Goal: Transaction & Acquisition: Subscribe to service/newsletter

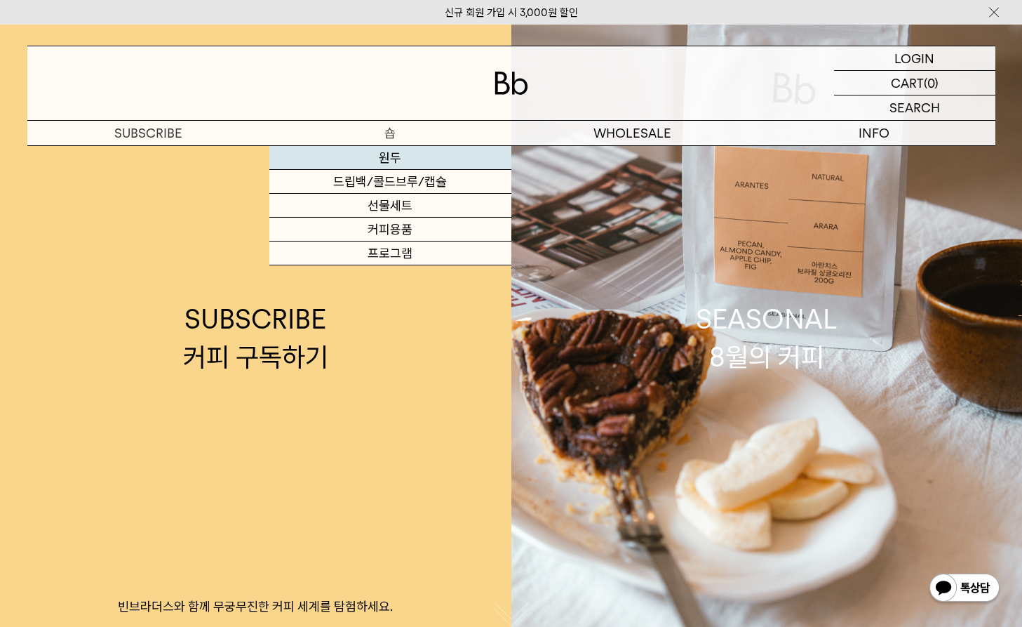
click at [385, 164] on link "원두" at bounding box center [390, 158] width 242 height 24
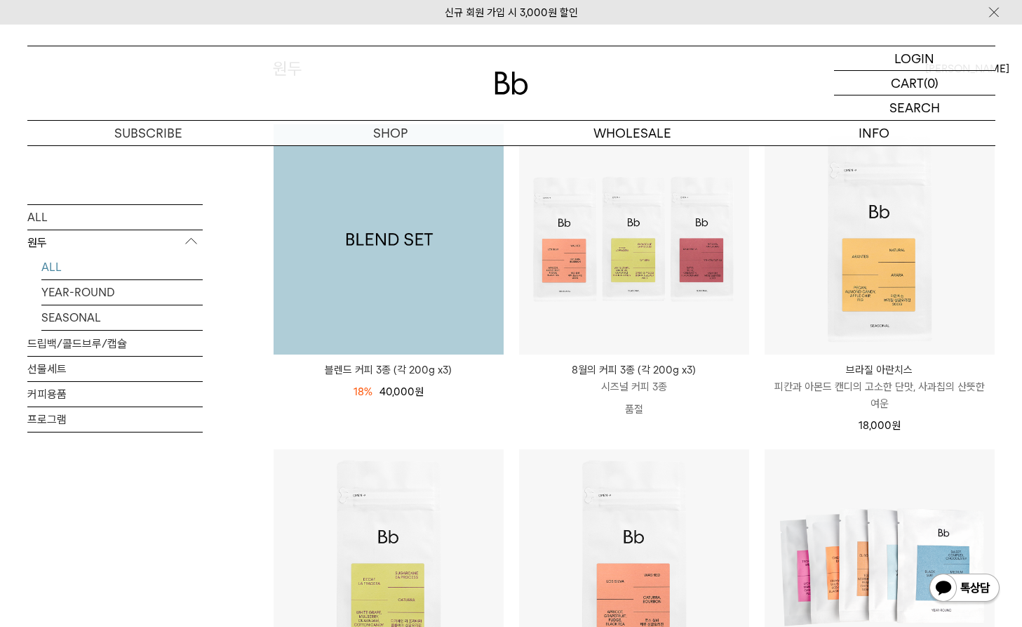
scroll to position [189, 0]
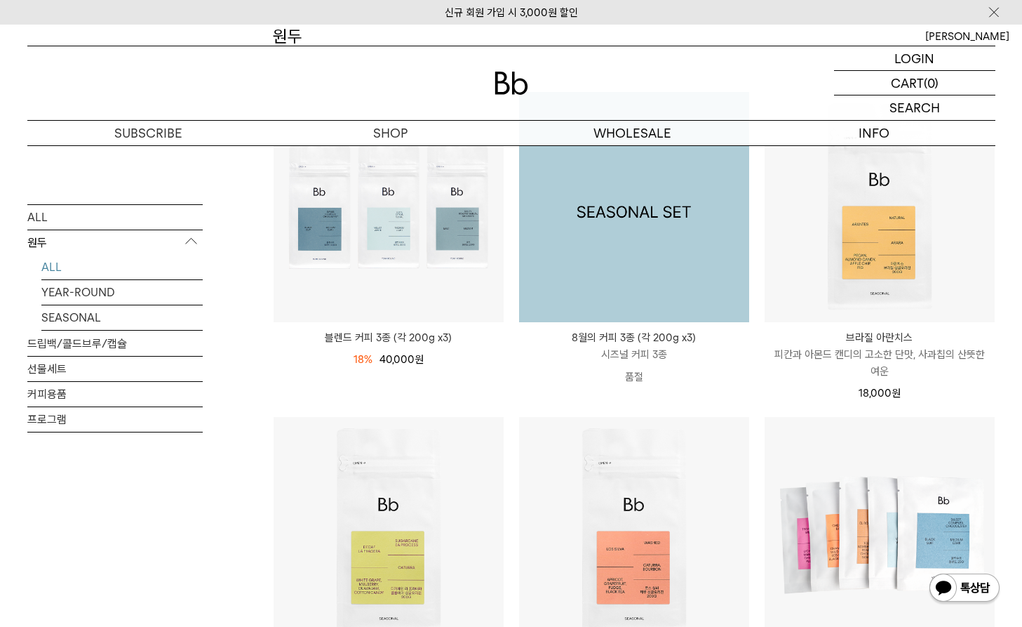
click at [630, 242] on img at bounding box center [634, 207] width 230 height 230
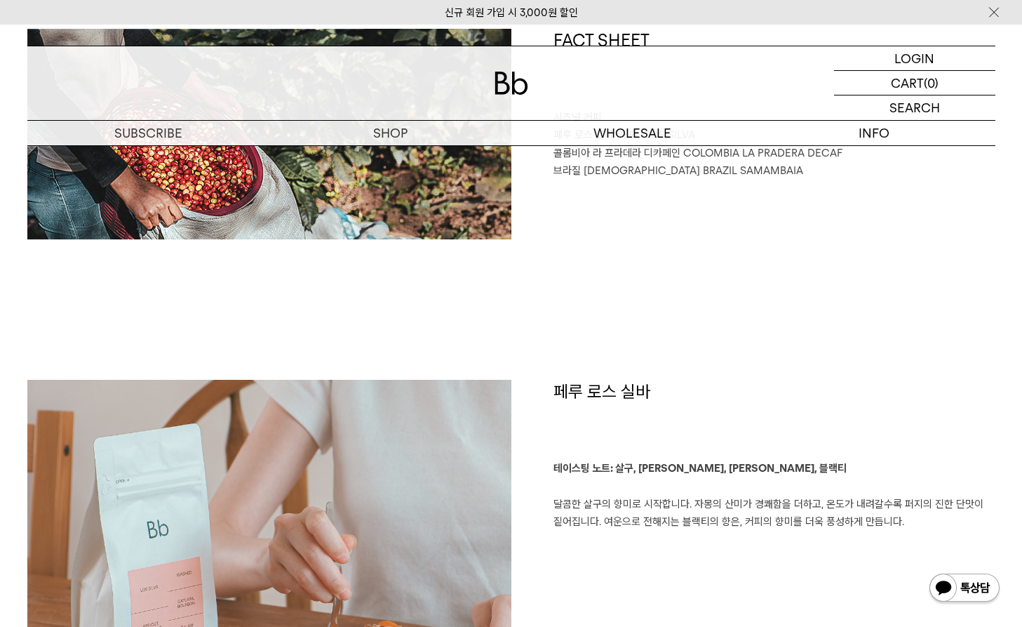
scroll to position [914, 0]
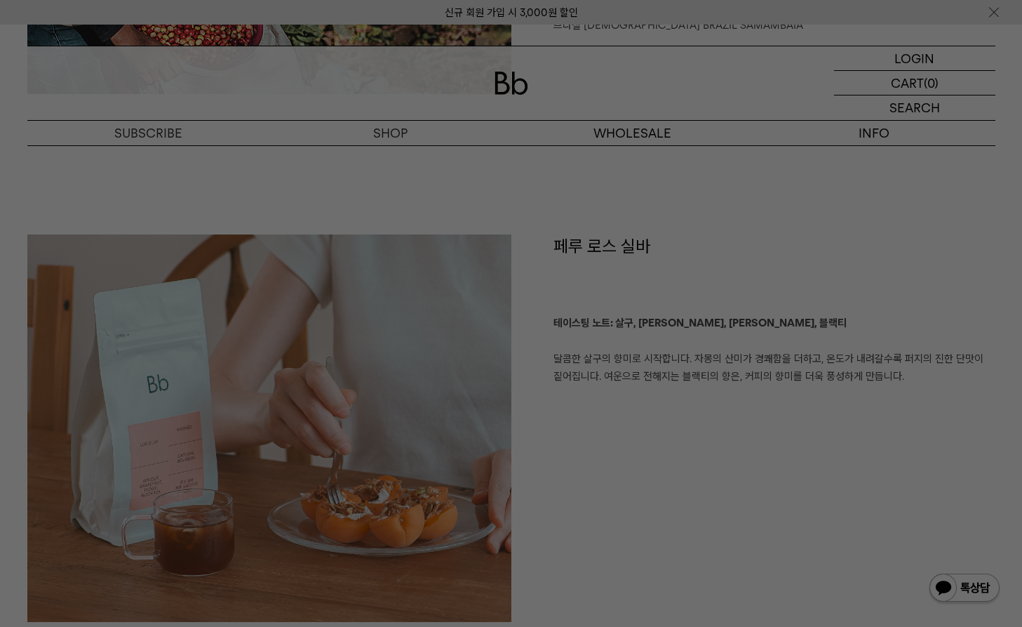
click at [559, 479] on div at bounding box center [511, 313] width 1022 height 627
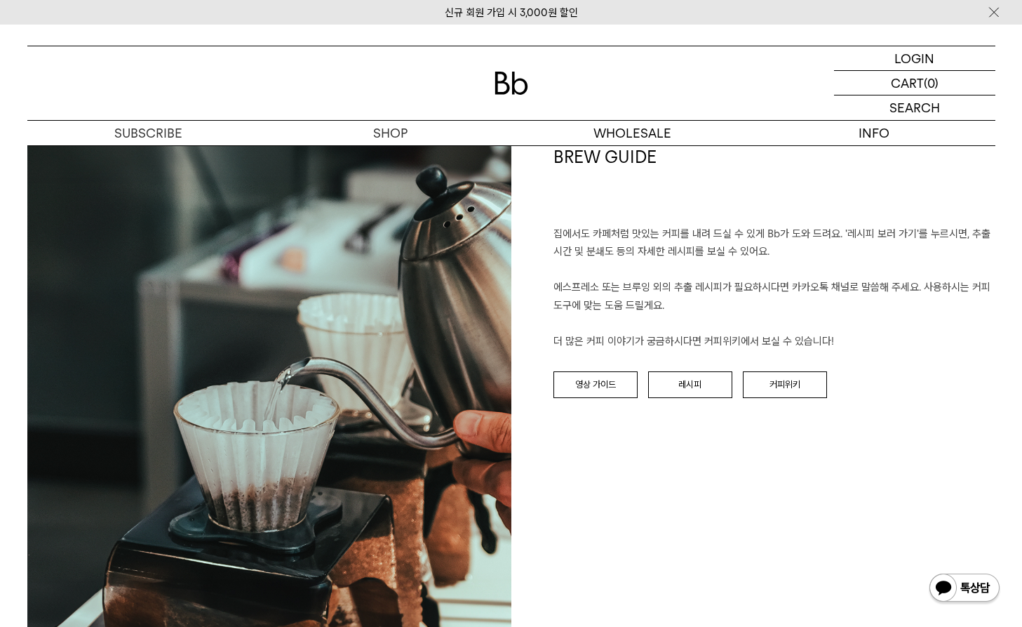
scroll to position [2616, 0]
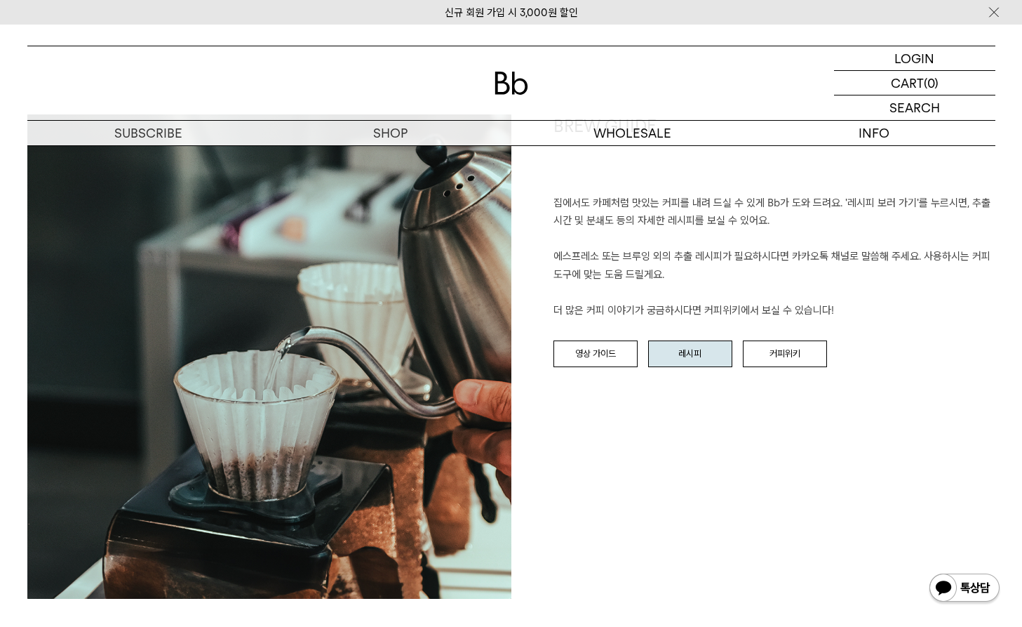
click at [695, 340] on link "레시피" at bounding box center [690, 353] width 84 height 27
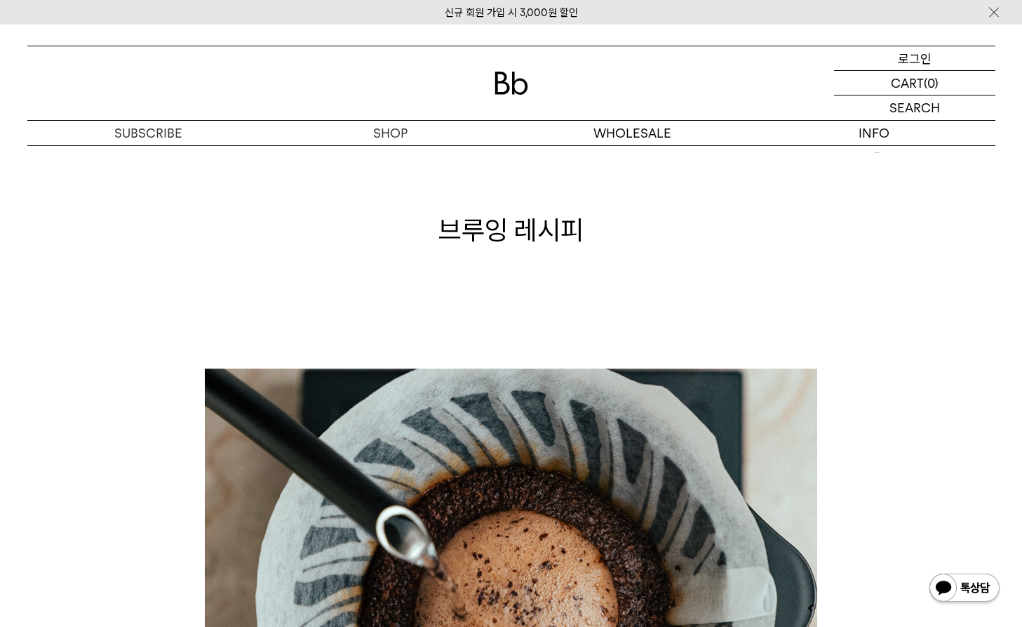
click at [918, 59] on p "로그인" at bounding box center [915, 58] width 34 height 24
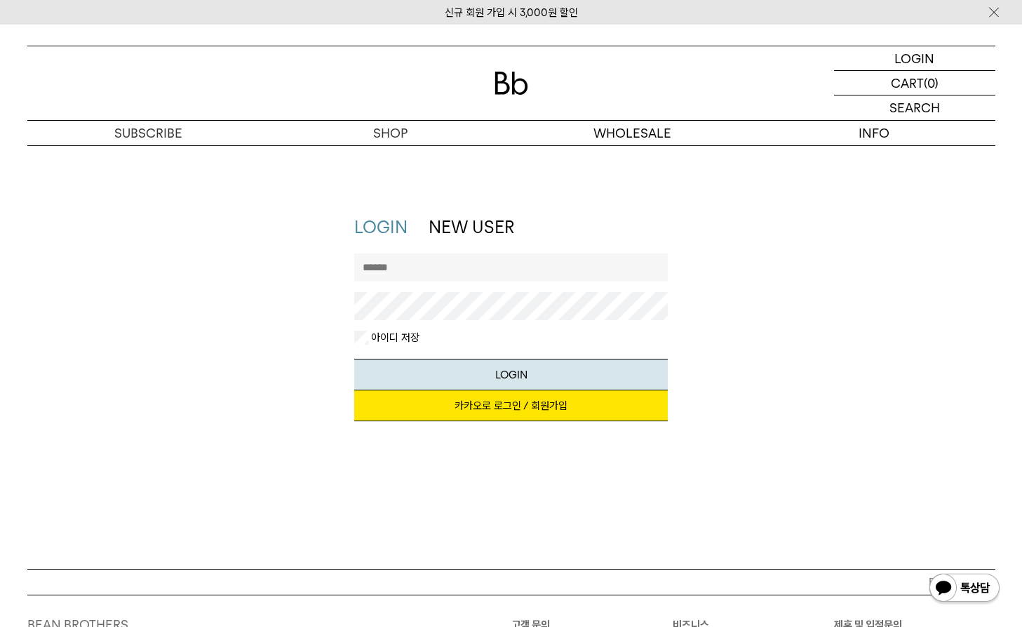
type input "*********"
click at [511, 373] on button "LOGIN" at bounding box center [511, 375] width 314 height 32
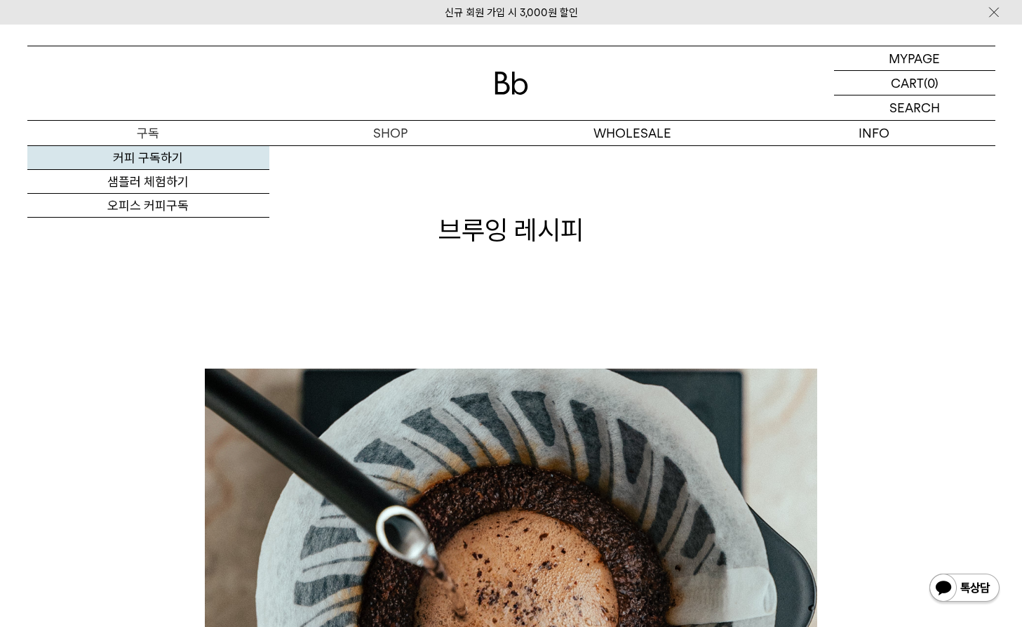
click at [158, 157] on link "커피 구독하기" at bounding box center [148, 158] width 242 height 24
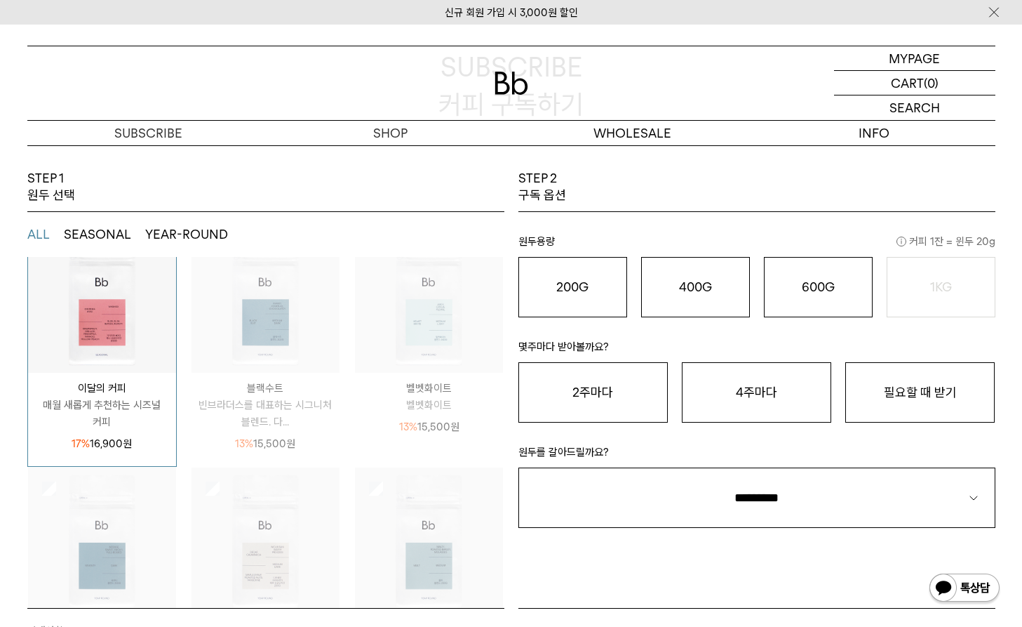
scroll to position [47, 0]
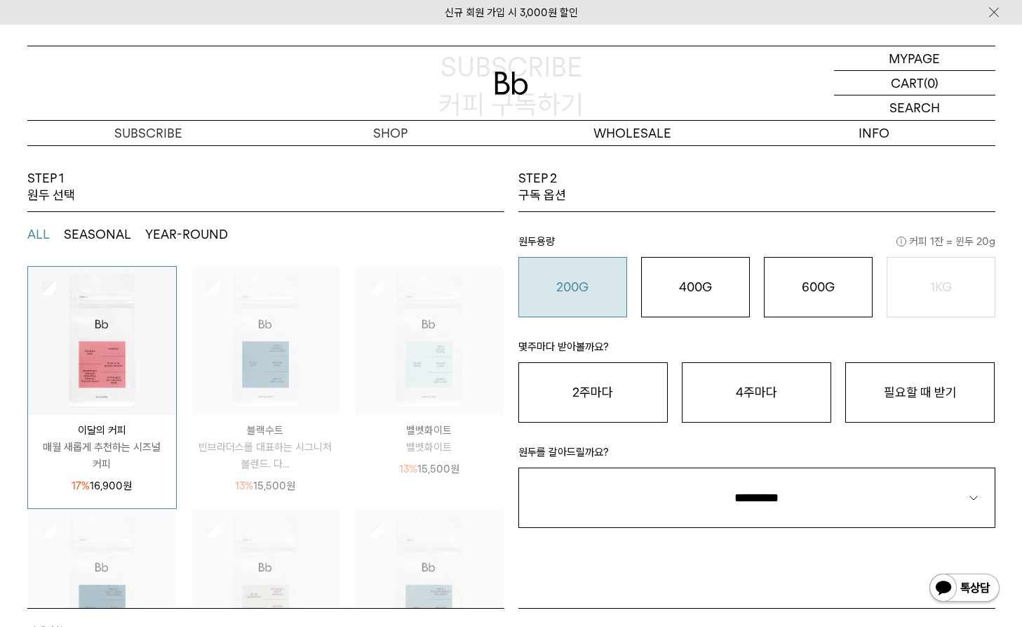
click at [554, 302] on button "200G 16,900 원" at bounding box center [573, 287] width 109 height 60
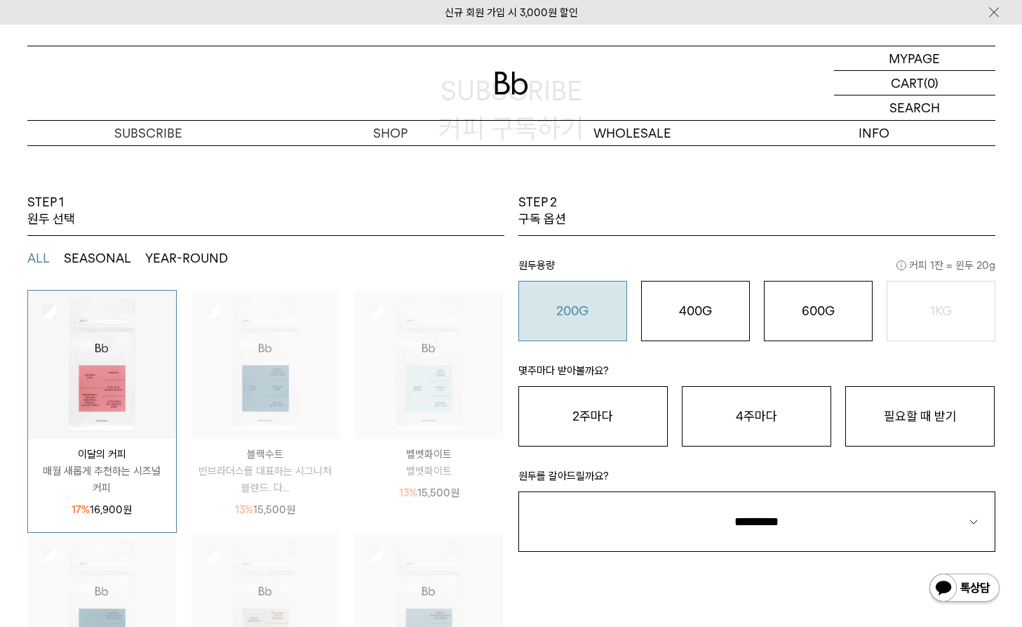
scroll to position [120, 0]
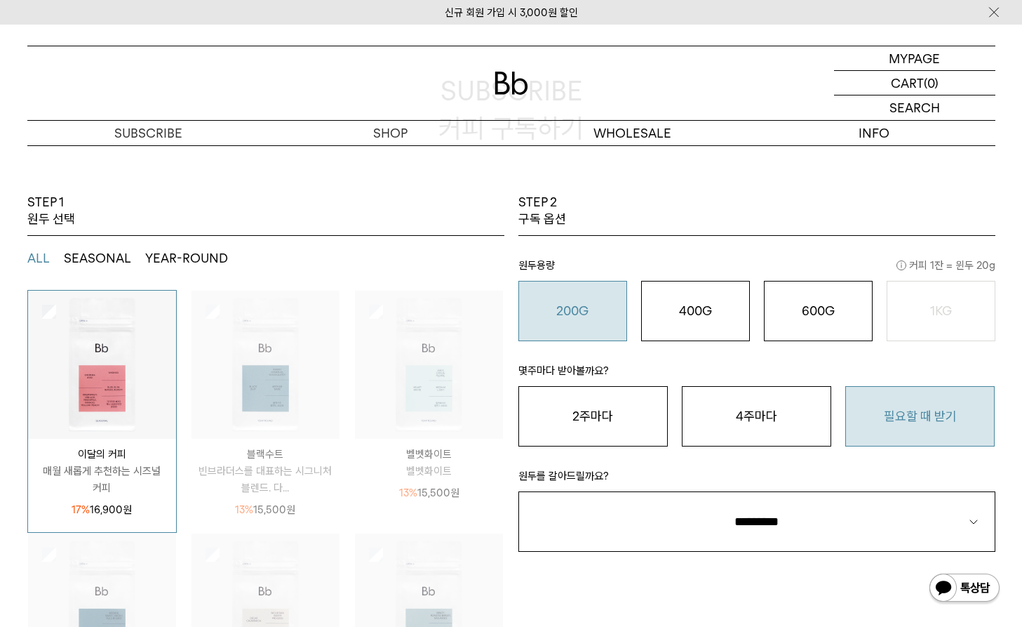
click at [914, 415] on button "필요할 때 받기" at bounding box center [919, 416] width 149 height 60
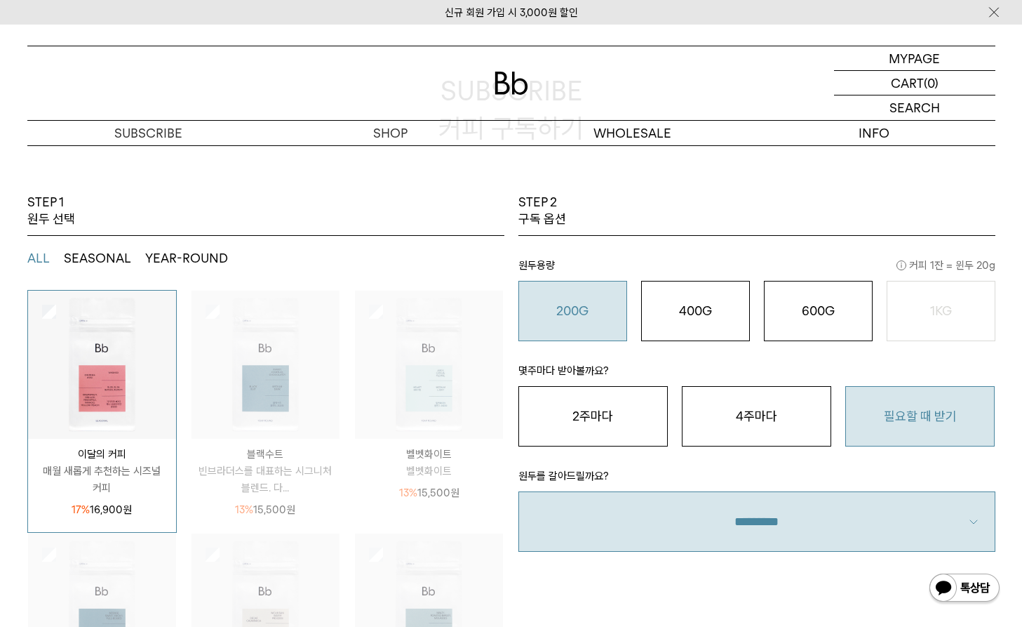
select select "**"
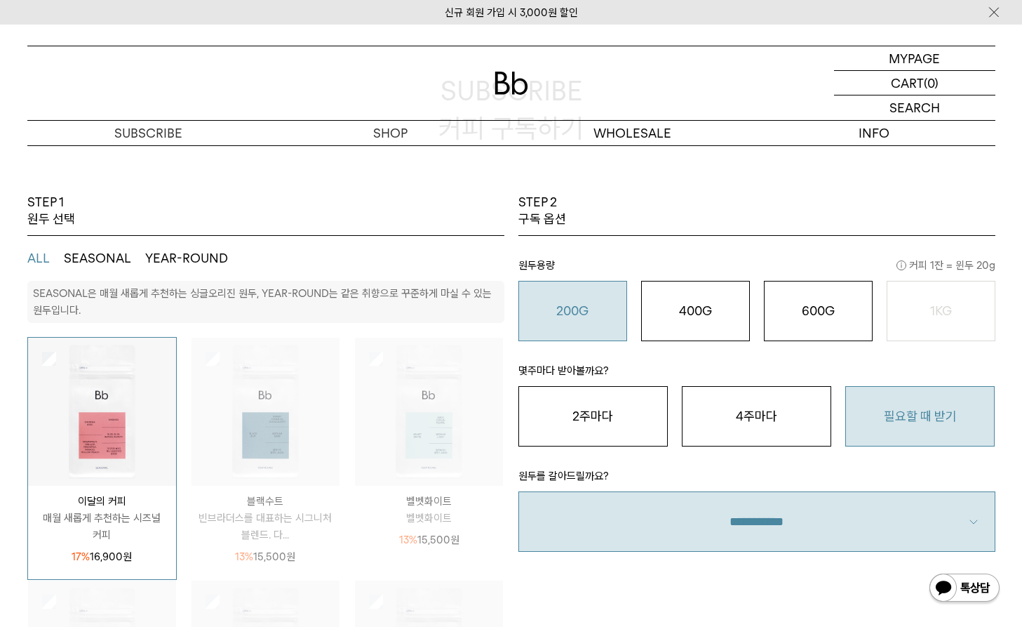
scroll to position [0, 0]
click at [675, 314] on div "400G 31,000 원" at bounding box center [695, 310] width 93 height 17
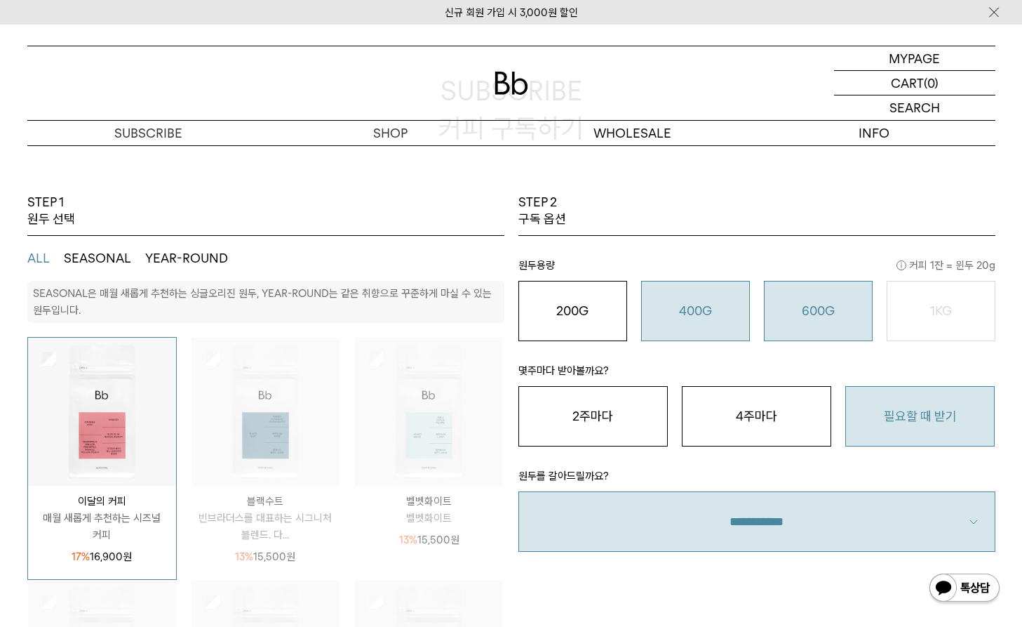
click at [795, 319] on button "600G 43,000 원" at bounding box center [818, 311] width 109 height 60
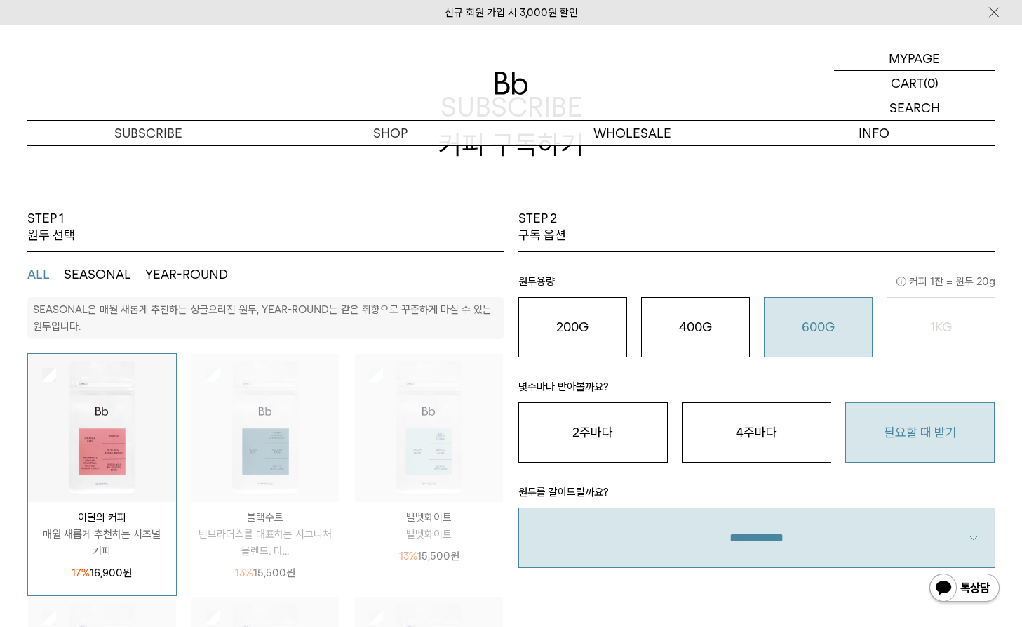
scroll to position [96, 0]
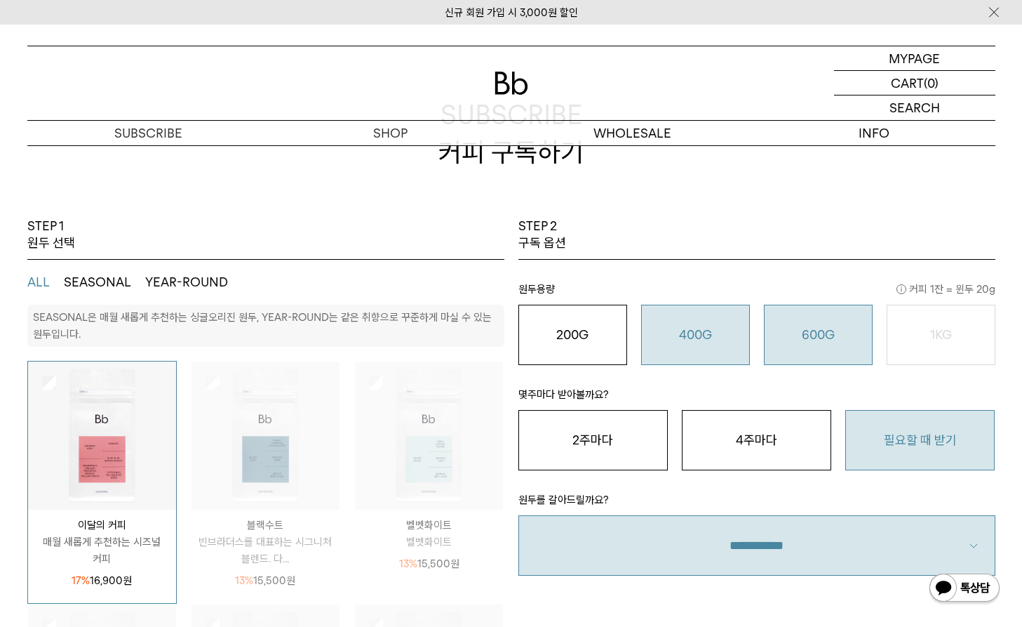
click at [697, 327] on o "400G" at bounding box center [695, 334] width 33 height 15
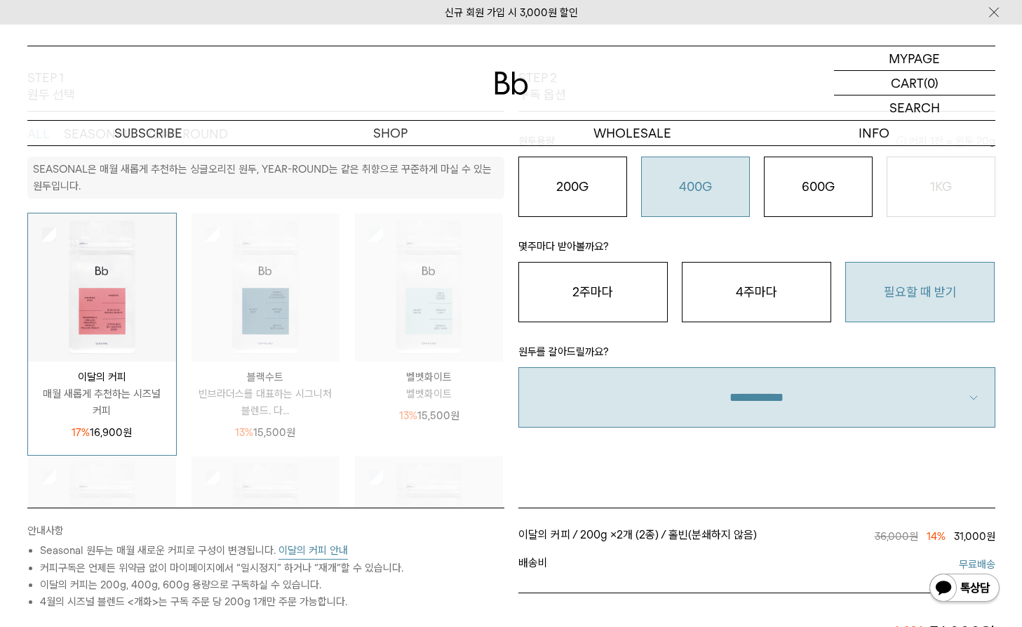
scroll to position [218, 0]
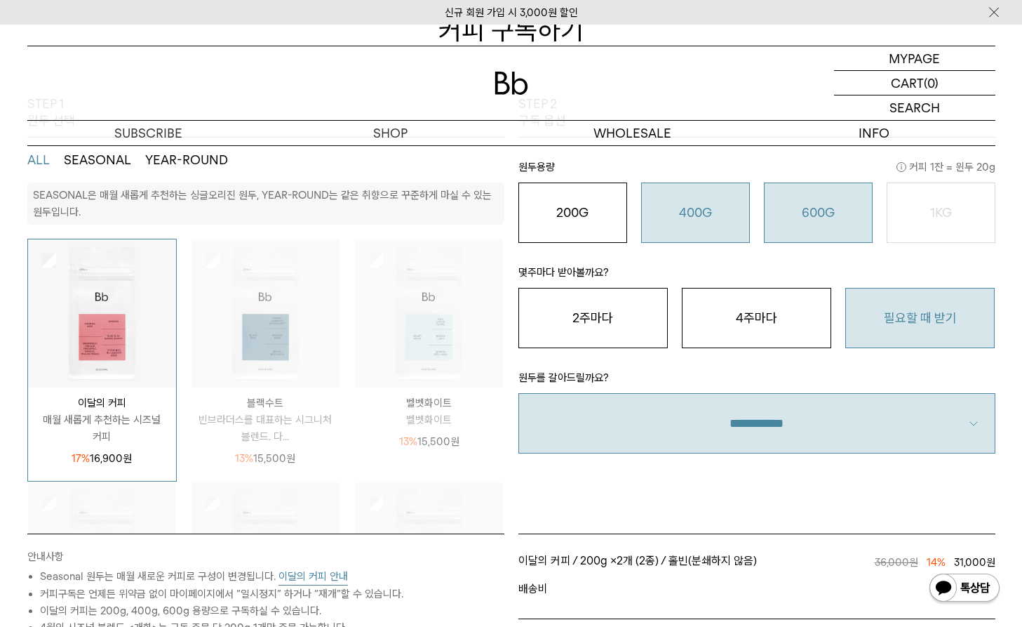
click at [838, 206] on div "600G 43,000 원" at bounding box center [818, 212] width 93 height 17
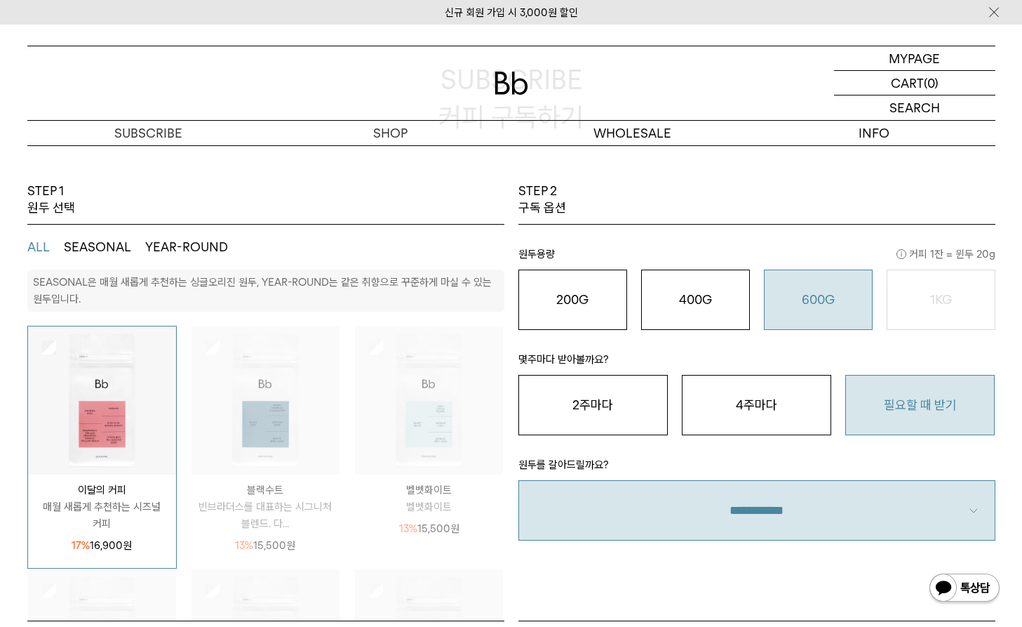
scroll to position [138, 0]
